Goal: Information Seeking & Learning: Learn about a topic

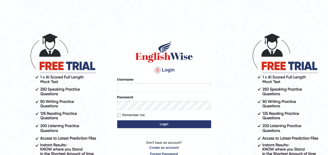
type input "Ralph2025"
click at [168, 126] on button "Login" at bounding box center [164, 124] width 94 height 8
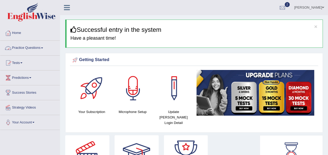
click at [44, 42] on link "Practice Questions" at bounding box center [29, 47] width 59 height 13
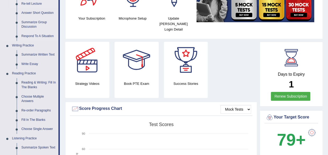
scroll to position [94, 0]
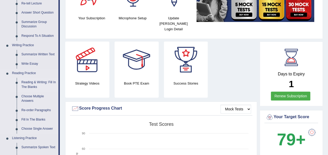
click at [35, 82] on link "Reading & Writing: Fill In The Blanks" at bounding box center [38, 85] width 39 height 14
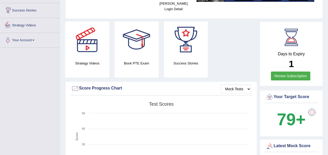
scroll to position [129, 0]
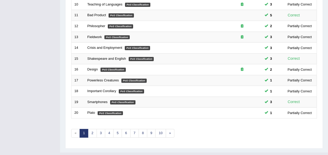
scroll to position [188, 0]
click at [92, 129] on link "2" at bounding box center [92, 133] width 9 height 9
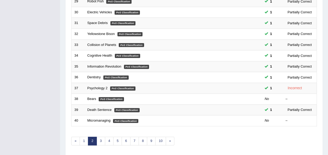
scroll to position [180, 0]
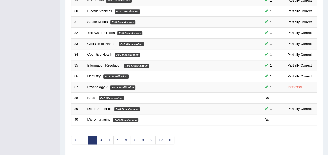
click at [123, 114] on td "Micromanaging PoS Classification" at bounding box center [154, 119] width 138 height 11
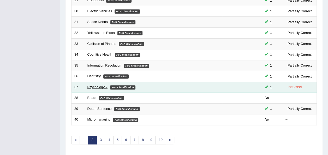
click at [103, 85] on link "Psychology 2" at bounding box center [97, 87] width 20 height 4
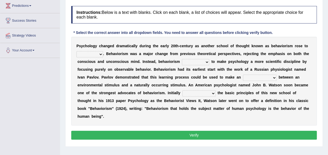
scroll to position [72, 0]
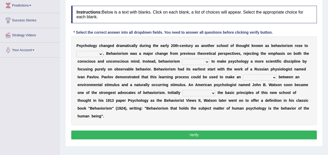
click at [99, 55] on select "dominance temptation challenge temper" at bounding box center [89, 54] width 27 height 6
select select "temper"
click at [76, 51] on select "dominance temptation challenge temper" at bounding box center [89, 54] width 27 height 6
click at [200, 60] on select "reproached reproved strove rewove" at bounding box center [195, 62] width 27 height 6
click at [182, 59] on select "reproached reproved strove rewove" at bounding box center [195, 62] width 27 height 6
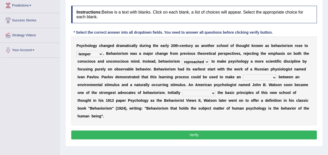
click at [198, 61] on select "reproached reproved strove rewove" at bounding box center [195, 62] width 27 height 6
select select "reproved"
click at [182, 59] on select "reproached reproved strove rewove" at bounding box center [195, 62] width 27 height 6
click at [243, 75] on select "acclimatization association union combination" at bounding box center [260, 77] width 34 height 6
select select "association"
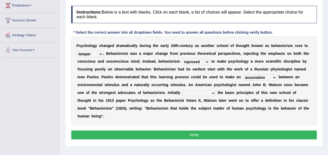
click at [243, 74] on select "acclimatization association union combination" at bounding box center [260, 77] width 34 height 6
click at [182, 92] on select "questioning foreshortening unburdening outlining" at bounding box center [198, 93] width 33 height 6
select select "questioning"
click at [182, 90] on select "questioning foreshortening unburdening outlining" at bounding box center [198, 93] width 33 height 6
click at [186, 130] on button "Verify" at bounding box center [193, 134] width 245 height 9
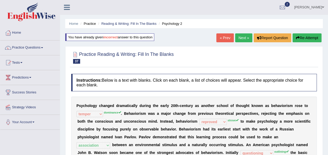
scroll to position [0, 0]
click at [239, 37] on link "Next »" at bounding box center [243, 38] width 17 height 9
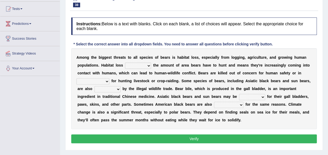
scroll to position [54, 0]
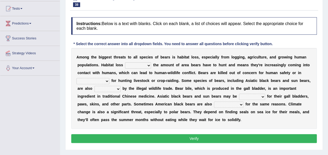
click at [144, 66] on select "increases reduces complies interacts" at bounding box center [138, 65] width 26 height 6
select select "reduces"
click at [125, 62] on select "increases reduces complies interacts" at bounding box center [138, 65] width 26 height 6
click at [109, 78] on select "coalition retaliation appreciation disinformation" at bounding box center [92, 81] width 33 height 6
select select "coalition"
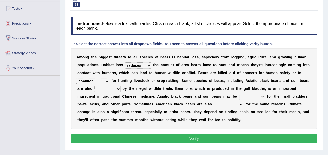
click at [109, 78] on select "coalition retaliation appreciation disinformation" at bounding box center [92, 81] width 33 height 6
click at [120, 86] on select "protected prohibited fattened threatened" at bounding box center [107, 89] width 26 height 6
select select "prohibited"
click at [120, 86] on select "protected prohibited fattened threatened" at bounding box center [107, 89] width 26 height 6
click at [239, 97] on select "poached squelched coached blenched" at bounding box center [252, 97] width 26 height 6
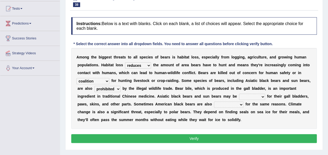
select select "squelched"
click at [239, 94] on select "poached squelched coached blenched" at bounding box center [252, 97] width 26 height 6
click at [214, 104] on select "begot foreseen encountered targeted" at bounding box center [228, 104] width 29 height 6
select select "foreseen"
click at [214, 101] on select "begot foreseen encountered targeted" at bounding box center [228, 104] width 29 height 6
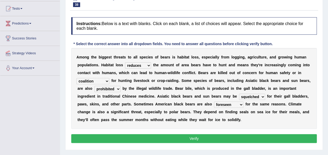
click at [166, 137] on button "Verify" at bounding box center [193, 138] width 245 height 9
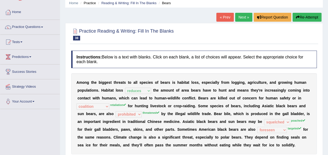
scroll to position [20, 0]
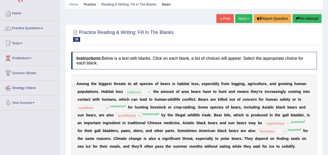
click at [240, 22] on link "Next »" at bounding box center [243, 18] width 17 height 9
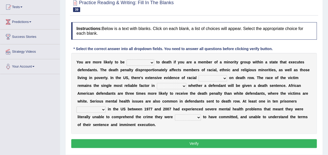
scroll to position [56, 0]
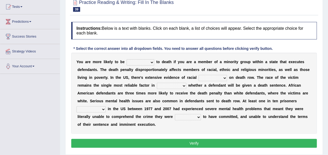
click at [147, 61] on select "penalized blamed complained sentenced" at bounding box center [140, 62] width 28 height 6
select select "sentenced"
click at [126, 59] on select "penalized blamed complained sentenced" at bounding box center [140, 62] width 28 height 6
click at [198, 77] on select "bias equality appearance background" at bounding box center [212, 78] width 28 height 6
select select "bias"
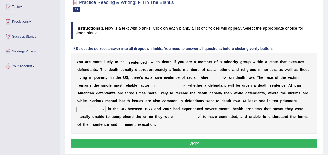
click at [198, 75] on select "bias equality appearance background" at bounding box center [212, 78] width 28 height 6
click at [157, 85] on select "determining adjoining undermining examining" at bounding box center [171, 86] width 29 height 6
select select "determining"
click at [157, 83] on select "determining adjoining undermining examining" at bounding box center [171, 86] width 29 height 6
click at [106, 106] on select "electrocuted persecuted executed captured" at bounding box center [90, 109] width 29 height 6
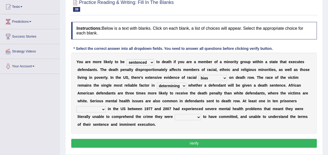
select select "executed"
click at [106, 106] on select "electrocuted persecuted executed captured" at bounding box center [90, 109] width 29 height 6
click at [175, 116] on select "alleged acclaimed persuaded claimed" at bounding box center [188, 117] width 26 height 6
select select "persuaded"
click at [175, 114] on select "alleged acclaimed persuaded claimed" at bounding box center [188, 117] width 26 height 6
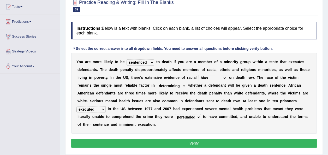
click at [132, 139] on button "Verify" at bounding box center [193, 143] width 245 height 9
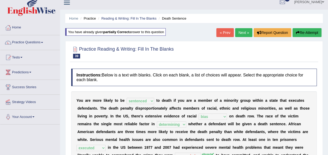
scroll to position [4, 0]
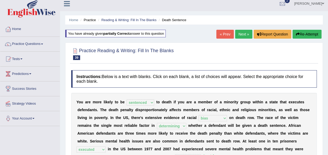
click at [243, 36] on link "Next »" at bounding box center [243, 34] width 17 height 9
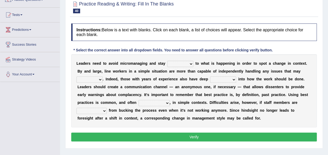
scroll to position [49, 0]
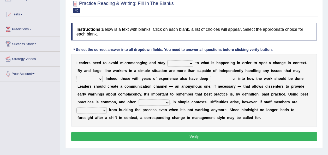
click at [184, 63] on select "complied connected precise concise" at bounding box center [180, 63] width 26 height 6
select select "connected"
click at [167, 60] on select "complied connected precise concise" at bounding box center [180, 63] width 26 height 6
click at [103, 76] on select "apprise rise encounter arise" at bounding box center [89, 79] width 26 height 6
select select "encounter"
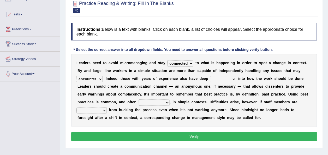
click at [103, 76] on select "apprise rise encounter arise" at bounding box center [89, 79] width 26 height 6
click at [210, 78] on select "incursion insight indignity indication" at bounding box center [223, 79] width 26 height 6
select select "incursion"
click at [210, 76] on select "incursion insight indignity indication" at bounding box center [223, 79] width 26 height 6
click at [138, 102] on select "inappropriate apprehensive appropriate forbidden" at bounding box center [153, 102] width 31 height 6
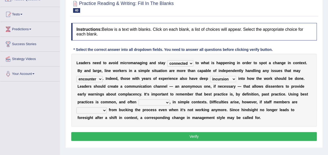
select select "inappropriate"
click at [138, 99] on select "inappropriate apprehensive appropriate forbidden" at bounding box center [153, 102] width 31 height 6
click at [107, 107] on select "disarranged disinclined discouraged disintegrated" at bounding box center [91, 110] width 30 height 6
select select "discouraged"
click at [107, 107] on select "disarranged disinclined discouraged disintegrated" at bounding box center [91, 110] width 30 height 6
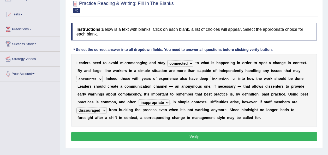
click at [248, 135] on button "Verify" at bounding box center [193, 136] width 245 height 9
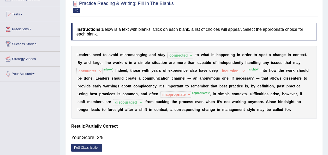
click at [248, 135] on div "Your Score: 2/5" at bounding box center [193, 137] width 245 height 13
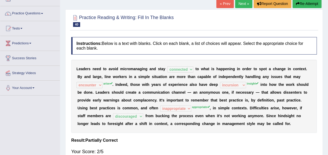
scroll to position [0, 0]
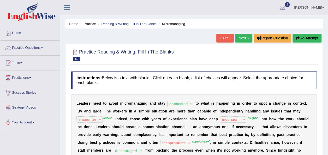
click at [244, 41] on link "Next »" at bounding box center [243, 38] width 17 height 9
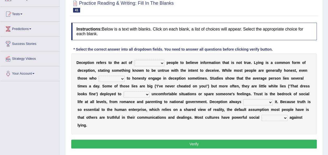
click at [156, 65] on select "discouraging forbidding detecting encouraging" at bounding box center [149, 63] width 30 height 6
select select "encouraging"
click at [134, 60] on select "discouraging forbidding detecting encouraging" at bounding box center [149, 63] width 30 height 6
click at [99, 79] on select "describe prescribe inscribe subscribe" at bounding box center [112, 79] width 26 height 6
select select "describe"
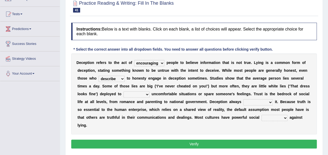
click at [99, 76] on select "describe prescribe inscribe subscribe" at bounding box center [112, 79] width 26 height 6
click at [123, 94] on select "contest illuminate disguise avoid" at bounding box center [136, 94] width 26 height 6
select select "disguise"
click at [123, 91] on select "contest illuminate disguise avoid" at bounding box center [136, 94] width 26 height 6
click at [243, 103] on select "undermines underscores undertakes underwrites" at bounding box center [257, 102] width 29 height 6
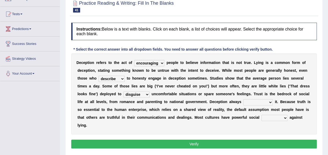
select select "undermines"
click at [243, 99] on select "undermines underscores undertakes underwrites" at bounding box center [257, 102] width 29 height 6
click at [261, 118] on select "ejections sanctions fractions inductions" at bounding box center [274, 118] width 26 height 6
select select "inductions"
click at [261, 115] on select "ejections sanctions fractions inductions" at bounding box center [274, 118] width 26 height 6
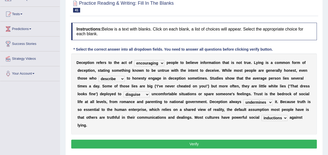
click at [207, 140] on button "Verify" at bounding box center [193, 144] width 245 height 9
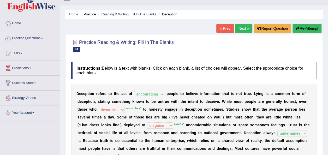
scroll to position [9, 0]
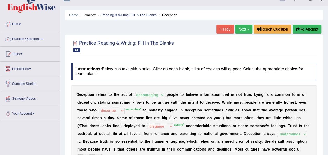
click at [240, 27] on link "Next »" at bounding box center [243, 29] width 17 height 9
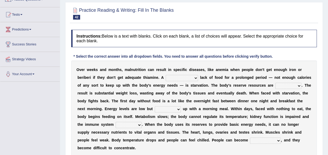
scroll to position [65, 0]
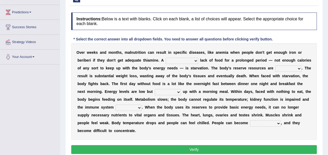
click at [169, 60] on select "severe distinguishing proper distinctive" at bounding box center [182, 61] width 32 height 6
select select "proper"
click at [166, 58] on select "severe distinguishing proper distinctive" at bounding box center [182, 61] width 32 height 6
click at [275, 67] on select "obsoleted depleted pelleted deleted" at bounding box center [288, 68] width 26 height 6
select select "obsoleted"
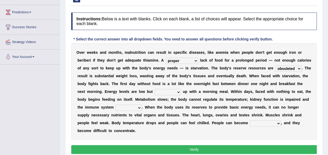
click at [275, 65] on select "obsoleted depleted pelleted deleted" at bounding box center [288, 68] width 26 height 6
click at [155, 91] on select "feed come chill pick" at bounding box center [168, 92] width 26 height 6
select select "feed"
click at [155, 89] on select "feed come chill pick" at bounding box center [168, 92] width 26 height 6
click at [142, 105] on select "deepens deafens weakens surpasses" at bounding box center [129, 108] width 26 height 6
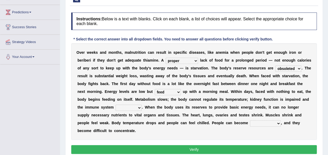
select select "weakens"
click at [142, 105] on select "deepens deafens weakens surpasses" at bounding box center [129, 108] width 26 height 6
click at [250, 121] on select "irritable commutable indisputable transportable" at bounding box center [265, 123] width 31 height 6
select select "irritable"
click at [250, 120] on select "irritable commutable indisputable transportable" at bounding box center [265, 123] width 31 height 6
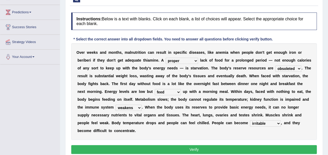
click at [168, 145] on button "Verify" at bounding box center [193, 149] width 245 height 9
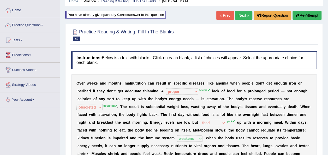
scroll to position [0, 0]
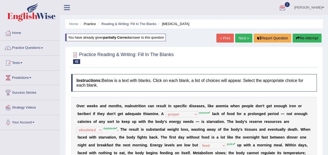
click at [242, 39] on link "Next »" at bounding box center [243, 38] width 17 height 9
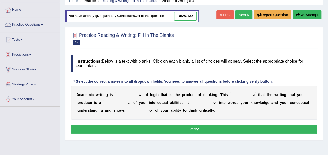
scroll to position [24, 0]
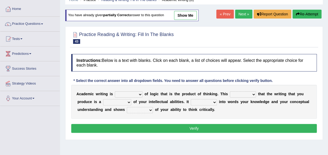
click at [135, 95] on select "expectation entitlement expression exchange" at bounding box center [129, 94] width 28 height 6
select select "expression"
click at [115, 91] on select "expectation entitlement expression exchange" at bounding box center [129, 94] width 28 height 6
click at [240, 95] on select "means questions stipulates answers" at bounding box center [243, 94] width 26 height 6
select select "means"
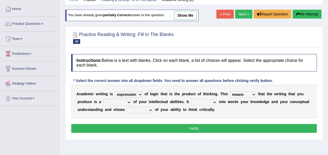
click at [230, 91] on select "means questions stipulates answers" at bounding box center [243, 94] width 26 height 6
click at [104, 101] on select "redundancy mission credit reflection" at bounding box center [117, 102] width 28 height 6
select select "reflection"
click at [103, 99] on select "redundancy mission credit reflection" at bounding box center [117, 102] width 28 height 6
click at [191, 103] on select "enriches shows allows puts" at bounding box center [204, 102] width 26 height 6
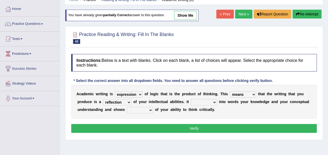
select select "puts"
click at [191, 99] on select "enriches shows allows puts" at bounding box center [204, 102] width 26 height 6
click at [127, 111] on select "hassle excuse capacity evidence" at bounding box center [140, 110] width 26 height 6
select select "hassle"
click at [127, 107] on select "hassle excuse capacity evidence" at bounding box center [140, 110] width 26 height 6
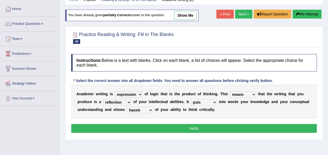
click at [149, 128] on button "Verify" at bounding box center [193, 128] width 245 height 9
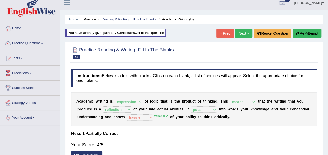
scroll to position [4, 0]
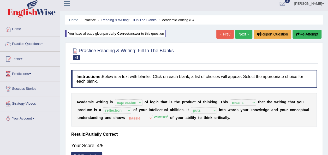
click at [244, 35] on link "Next »" at bounding box center [243, 34] width 17 height 9
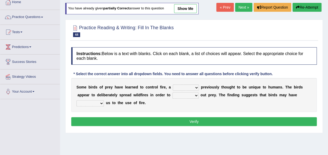
scroll to position [31, 0]
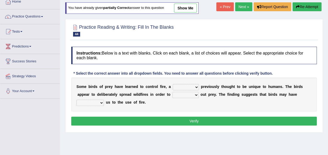
click at [185, 86] on select "question profile tale skill" at bounding box center [186, 87] width 26 height 6
select select "skill"
click at [173, 84] on select "question profile tale skill" at bounding box center [186, 87] width 26 height 6
click at [172, 96] on select "prevent limit span flush" at bounding box center [185, 95] width 26 height 6
select select "limit"
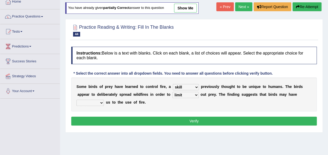
click at [172, 92] on select "prevent limit span flush" at bounding box center [185, 95] width 26 height 6
click at [104, 100] on select "prophesied beaten transmitted forced" at bounding box center [89, 103] width 27 height 6
select select "beaten"
click at [104, 100] on select "prophesied beaten transmitted forced" at bounding box center [89, 103] width 27 height 6
click at [231, 123] on button "Verify" at bounding box center [193, 121] width 245 height 9
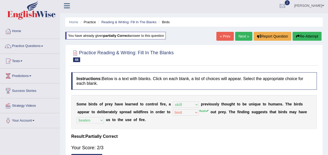
scroll to position [0, 0]
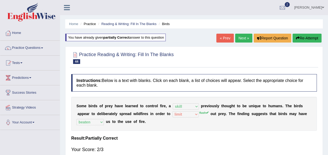
click at [242, 39] on link "Next »" at bounding box center [243, 38] width 17 height 9
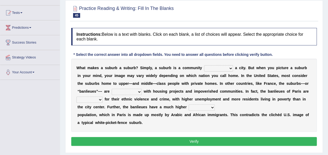
scroll to position [51, 0]
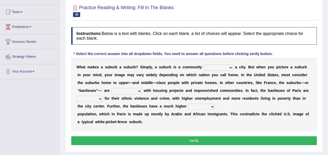
click at [219, 68] on select "lying locating situating surrounding" at bounding box center [218, 67] width 29 height 6
select select "surrounding"
click at [204, 64] on select "lying locating situating surrounding" at bounding box center [218, 67] width 29 height 6
click at [112, 91] on select "antonymous antibiotic synonymous synthetic" at bounding box center [127, 91] width 30 height 6
select select "synonymous"
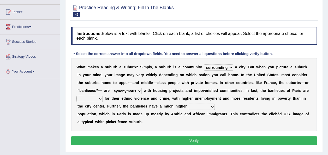
click at [112, 88] on select "antonymous antibiotic synonymous synthetic" at bounding box center [127, 91] width 30 height 6
click at [103, 96] on select "clamorous sensitive famous notorious" at bounding box center [89, 99] width 26 height 6
select select "famous"
click at [103, 96] on select "clamorous sensitive famous notorious" at bounding box center [89, 99] width 26 height 6
click at [189, 106] on select "local young immigrant senior" at bounding box center [202, 107] width 26 height 6
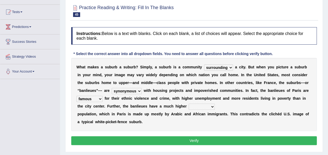
select select "immigrant"
click at [189, 104] on select "local young immigrant senior" at bounding box center [202, 107] width 26 height 6
click at [189, 139] on button "Verify" at bounding box center [193, 140] width 245 height 9
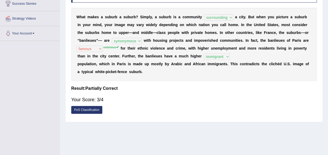
scroll to position [0, 0]
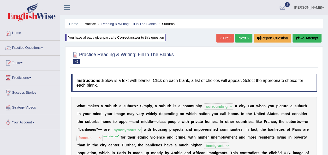
click at [240, 38] on link "Next »" at bounding box center [243, 38] width 17 height 9
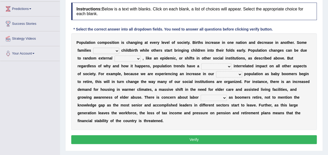
scroll to position [68, 0]
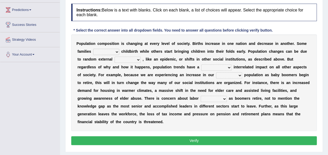
click at [101, 52] on select "demand default deliver delay" at bounding box center [106, 52] width 26 height 6
select select "demand"
click at [93, 49] on select "demand default deliver delay" at bounding box center [106, 52] width 26 height 6
click at [115, 57] on select "variations fortune formation forces" at bounding box center [128, 60] width 26 height 6
select select "variations"
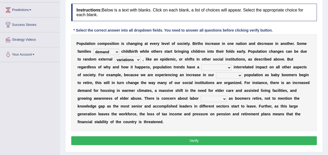
click at [115, 57] on select "variations fortune formation forces" at bounding box center [128, 60] width 26 height 6
click at [201, 67] on select "tremendous tenuous tremulous spontaneous" at bounding box center [216, 67] width 30 height 6
select select "tremendous"
click at [201, 64] on select "tremendous tenuous tremulous spontaneous" at bounding box center [216, 67] width 30 height 6
click at [216, 75] on select "tertiary senior junior primary" at bounding box center [229, 75] width 26 height 6
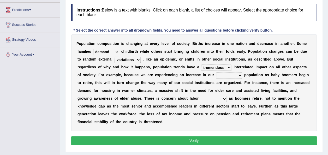
select select "tertiary"
click at [216, 72] on select "tertiary senior junior primary" at bounding box center [229, 75] width 26 height 6
click at [203, 86] on div "P o p u l a t i o n c o m p o s i t i o n i s c h a n g i n g a t e v e r y l e…" at bounding box center [193, 82] width 245 height 97
click at [201, 99] on select "shortcuts shortfalls shortages shorthand" at bounding box center [214, 99] width 26 height 6
select select "shortages"
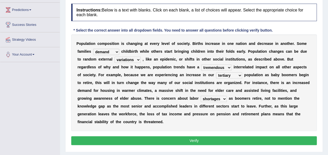
click at [201, 96] on select "shortcuts shortfalls shortages shorthand" at bounding box center [214, 99] width 26 height 6
click at [193, 136] on button "Verify" at bounding box center [193, 140] width 245 height 9
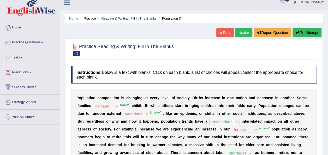
scroll to position [0, 0]
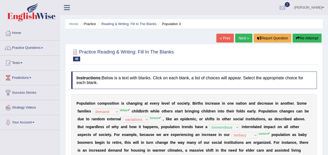
click at [242, 38] on link "Next »" at bounding box center [243, 38] width 17 height 9
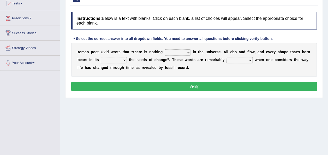
scroll to position [60, 0]
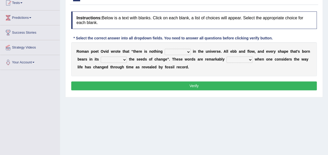
click at [182, 49] on select "orthodox volatile constant cheap" at bounding box center [178, 52] width 26 height 6
select select "constant"
click at [165, 49] on select "orthodox volatile constant cheap" at bounding box center [178, 52] width 26 height 6
click at [105, 61] on select "heart limb womb brain" at bounding box center [114, 60] width 26 height 6
select select "heart"
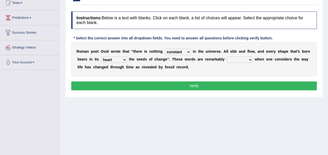
click at [101, 57] on select "heart limb womb brain" at bounding box center [114, 60] width 26 height 6
click at [226, 61] on select "prevalent detached relevant dominant" at bounding box center [239, 60] width 26 height 6
select select "dominant"
click at [226, 57] on select "prevalent detached relevant dominant" at bounding box center [239, 60] width 26 height 6
click at [212, 87] on button "Verify" at bounding box center [193, 85] width 245 height 9
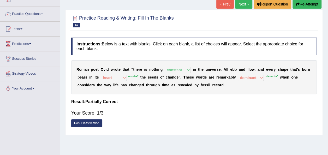
scroll to position [0, 0]
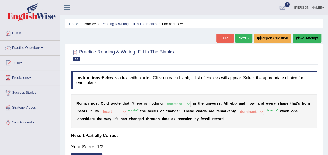
click at [242, 37] on link "Next »" at bounding box center [243, 38] width 17 height 9
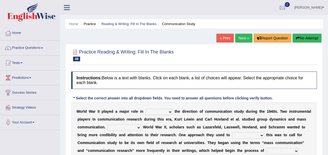
scroll to position [62, 0]
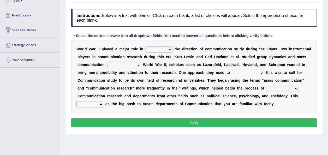
click at [159, 51] on select "shaping sharpening shunning shivering" at bounding box center [158, 49] width 27 height 6
select select "shaping"
click at [145, 46] on select "shaping sharpening shunning shivering" at bounding box center [158, 49] width 27 height 6
click at [107, 65] on select "Being followed To be followed Following Followed" at bounding box center [123, 65] width 33 height 6
select select "To be followed"
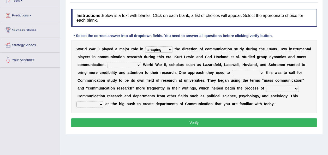
click at [107, 62] on select "Being followed To be followed Following Followed" at bounding box center [123, 65] width 33 height 6
click at [232, 71] on select "accompany accomplish acknowledge accommodate" at bounding box center [248, 73] width 32 height 6
click at [232, 70] on select "accompany accomplish acknowledge accommodate" at bounding box center [248, 73] width 32 height 6
click at [232, 72] on select "accompany accomplish acknowledge accommodate" at bounding box center [248, 73] width 32 height 6
select select "acknowledge"
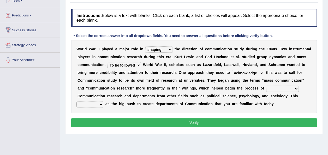
click at [232, 70] on select "accompany accomplish acknowledge accommodate" at bounding box center [248, 73] width 32 height 6
click at [266, 89] on select "discharging distinguishing disputing displaying" at bounding box center [282, 89] width 32 height 6
select select "disputing"
click at [266, 86] on select "discharging distinguishing disputing displaying" at bounding box center [282, 89] width 32 height 6
click at [103, 101] on select "served considered regarded provided" at bounding box center [89, 104] width 27 height 6
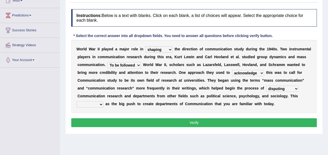
select select "provided"
click at [103, 101] on select "served considered regarded provided" at bounding box center [89, 104] width 27 height 6
click at [198, 119] on button "Verify" at bounding box center [193, 122] width 245 height 9
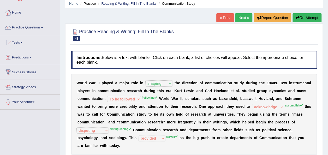
scroll to position [0, 0]
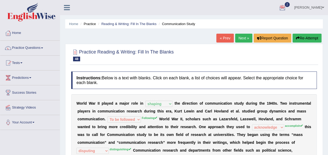
click at [244, 37] on link "Next »" at bounding box center [243, 38] width 17 height 9
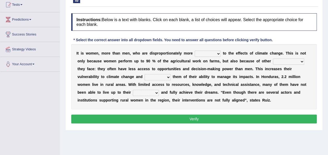
scroll to position [58, 0]
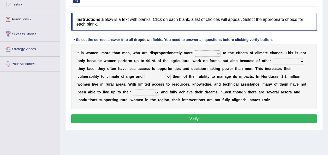
click at [210, 54] on select "defensive beatable vulnerable defective" at bounding box center [208, 53] width 26 height 6
select select "defensive"
click at [195, 50] on select "defensive beatable vulnerable defective" at bounding box center [208, 53] width 26 height 6
click at [279, 62] on select "chances challenges awkwardness changes" at bounding box center [288, 61] width 31 height 6
select select "challenges"
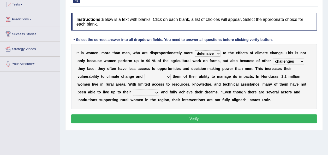
click at [273, 58] on select "chances challenges awkwardness changes" at bounding box center [288, 61] width 31 height 6
click at [144, 78] on select "deprives caprices deposits thrives" at bounding box center [157, 77] width 26 height 6
select select "deprives"
click at [144, 74] on select "deprives caprices deposits thrives" at bounding box center [157, 77] width 26 height 6
click at [159, 89] on select "endurance patience capacities publicity" at bounding box center [146, 92] width 26 height 6
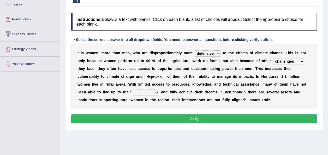
select select "capacities"
click at [159, 89] on select "endurance patience capacities publicity" at bounding box center [146, 92] width 26 height 6
click at [234, 119] on button "Verify" at bounding box center [193, 118] width 245 height 9
